Goal: Transaction & Acquisition: Subscribe to service/newsletter

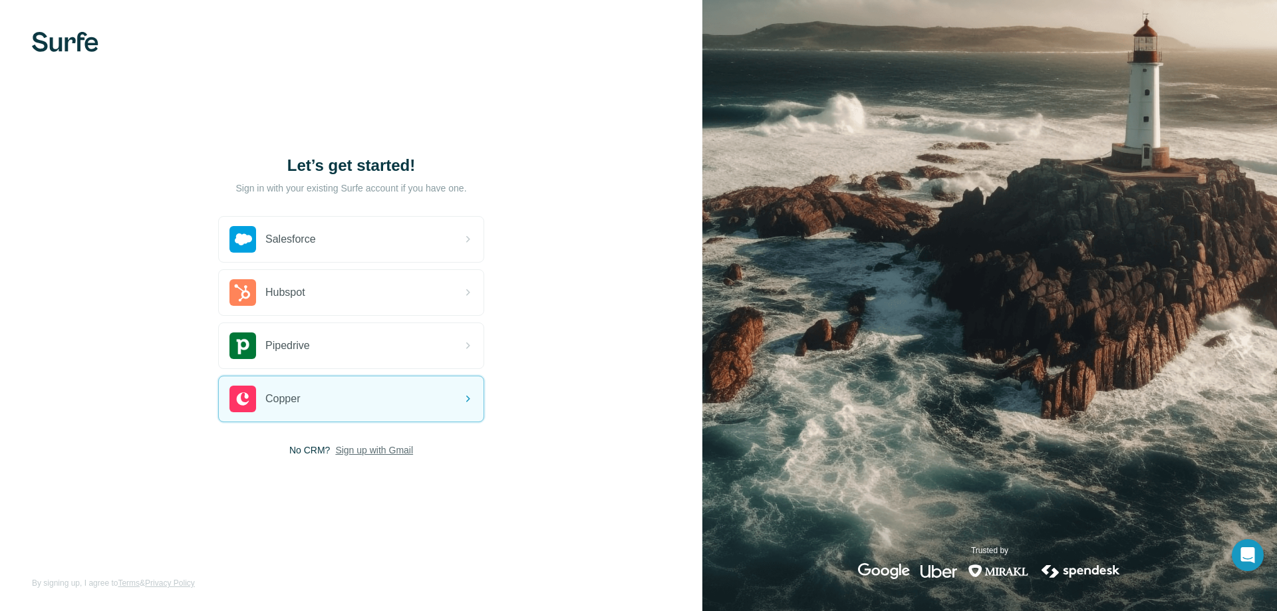
click at [373, 445] on span "Sign up with Gmail" at bounding box center [374, 450] width 78 height 13
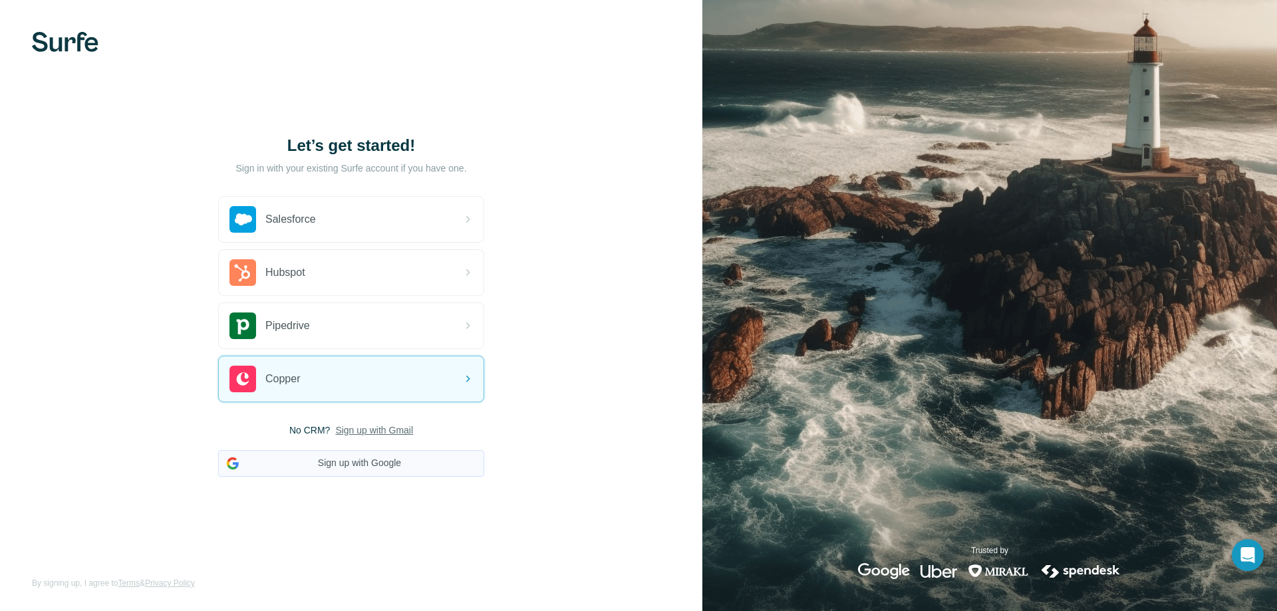
click at [426, 469] on button "Sign up with Google" at bounding box center [351, 463] width 266 height 27
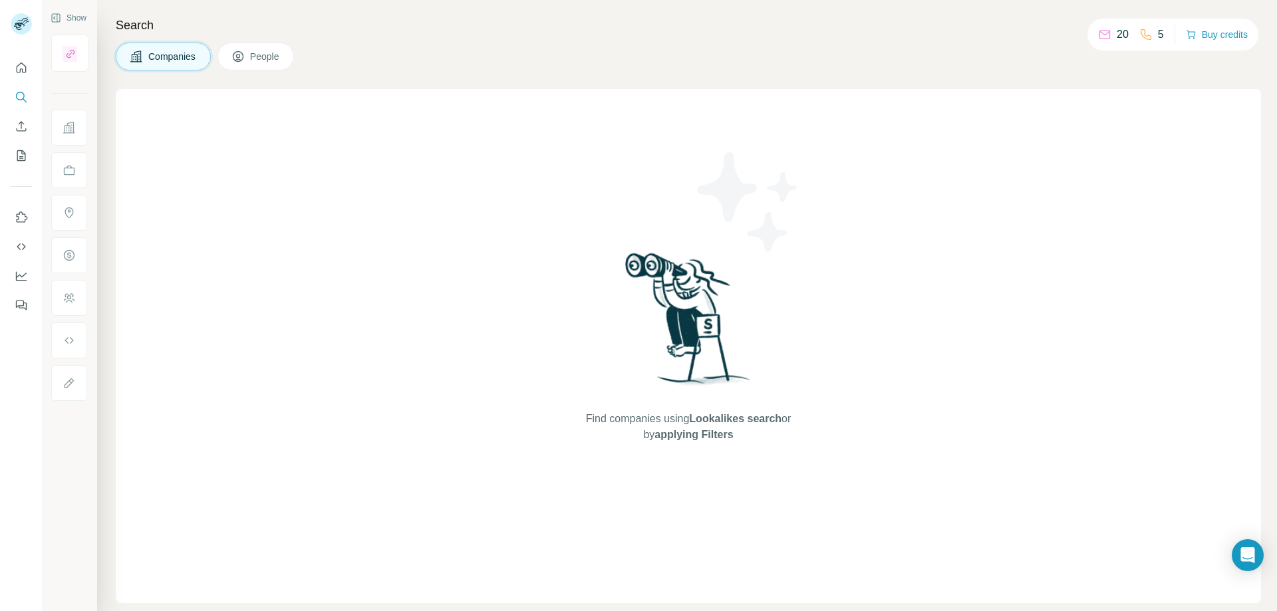
click at [866, 35] on div "Search Companies People Find companies using Lookalikes search or by applying F…" at bounding box center [687, 305] width 1180 height 611
click at [20, 217] on icon "Use Surfe on LinkedIn" at bounding box center [21, 217] width 13 height 13
click at [889, 151] on div "Find companies using Lookalikes search or by applying Filters" at bounding box center [688, 346] width 1145 height 514
click at [554, 150] on div "Find companies using Lookalikes search or by applying Filters" at bounding box center [688, 346] width 1145 height 514
click at [27, 214] on icon "Use Surfe on LinkedIn" at bounding box center [21, 217] width 13 height 13
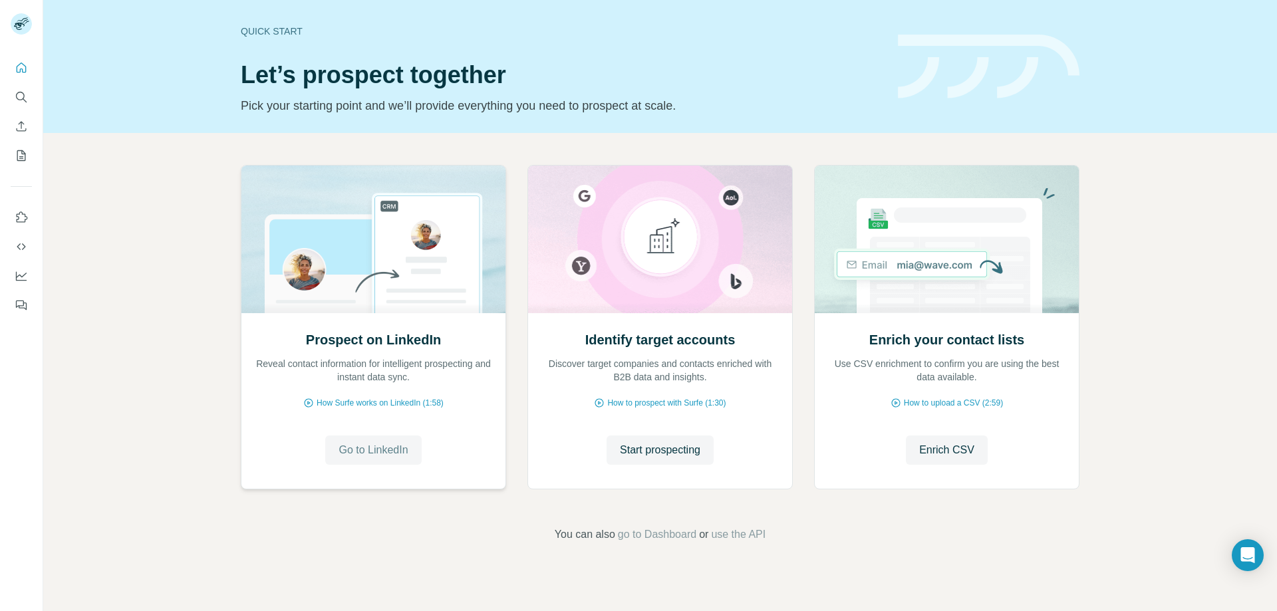
click at [365, 443] on span "Go to LinkedIn" at bounding box center [373, 450] width 69 height 16
